Goal: Task Accomplishment & Management: Complete application form

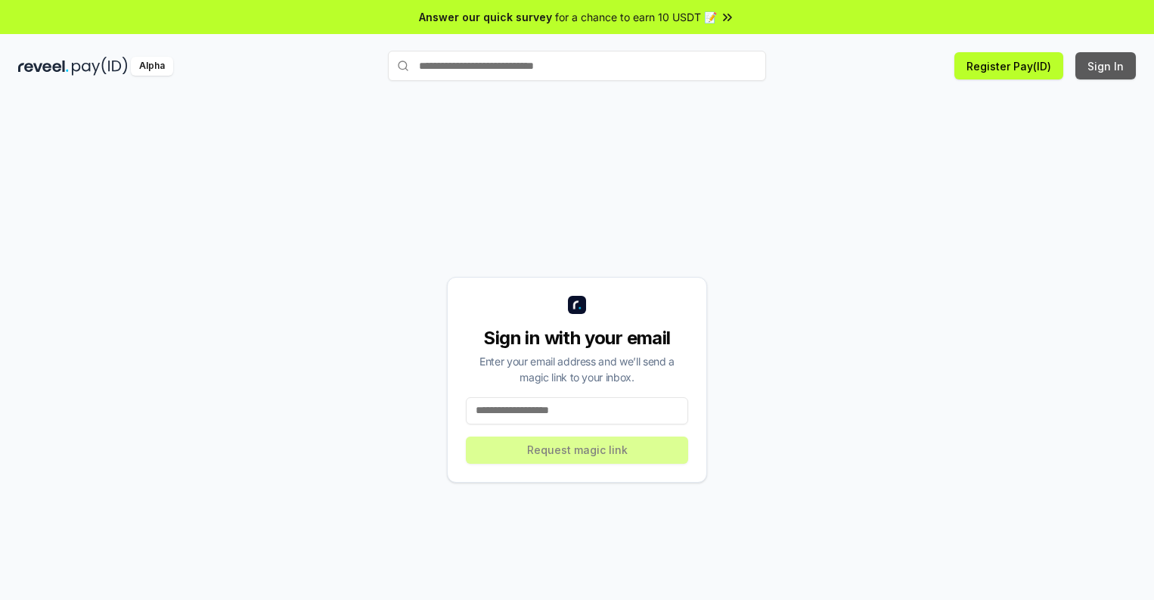
click at [1106, 66] on button "Sign In" at bounding box center [1105, 65] width 60 height 27
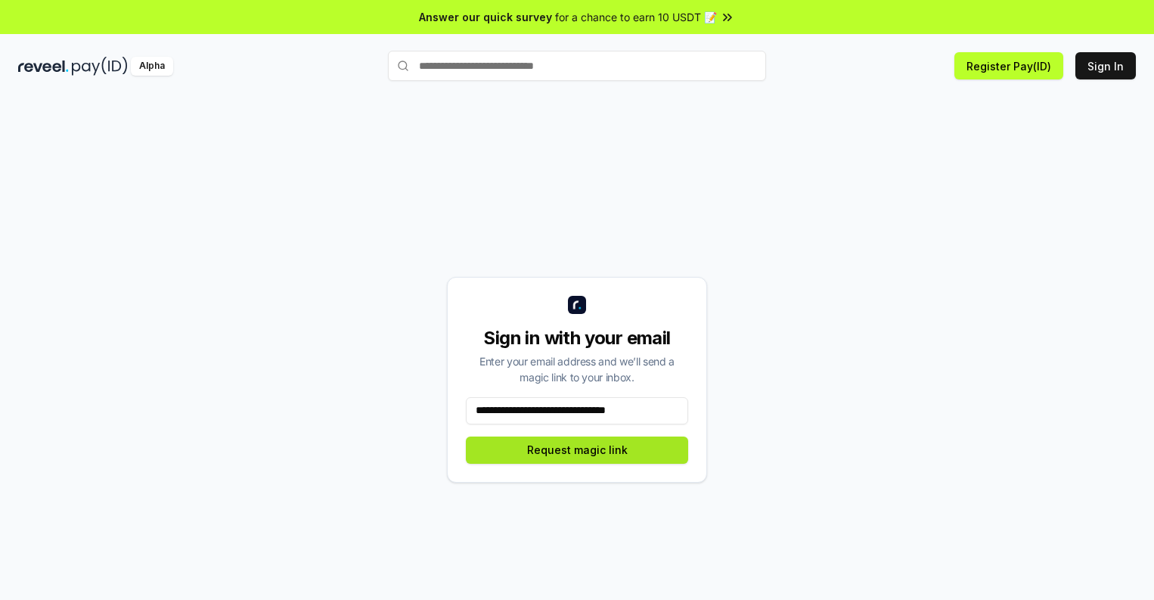
type input "**********"
click at [577, 449] on button "Request magic link" at bounding box center [577, 449] width 222 height 27
